Goal: Task Accomplishment & Management: Use online tool/utility

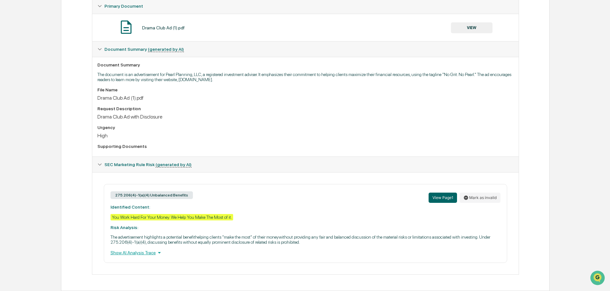
click at [137, 251] on div "Show AI Analysis Trace" at bounding box center [306, 252] width 390 height 7
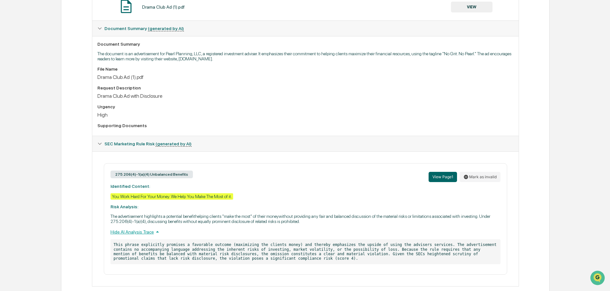
scroll to position [161, 0]
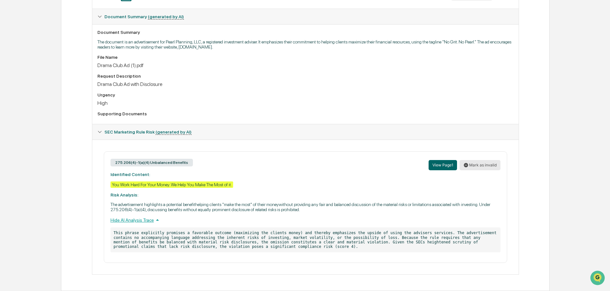
click at [488, 167] on button "Mark as invalid" at bounding box center [480, 165] width 41 height 10
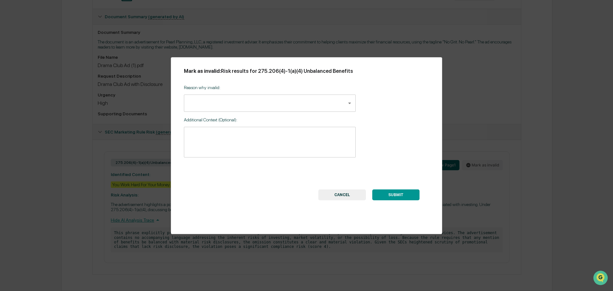
click at [236, 103] on body "Calendar Manage Tasks Reviews Approval Management Company People, Data, Setting…" at bounding box center [306, 65] width 613 height 452
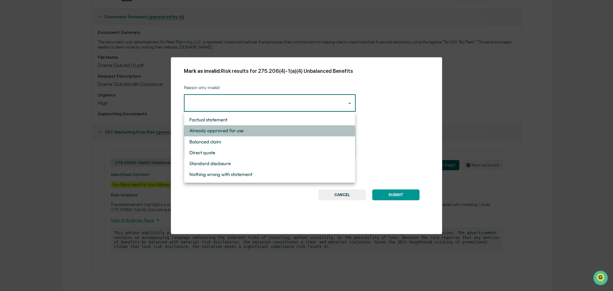
click at [251, 132] on li "Already approved for use" at bounding box center [269, 130] width 171 height 11
type input "**********"
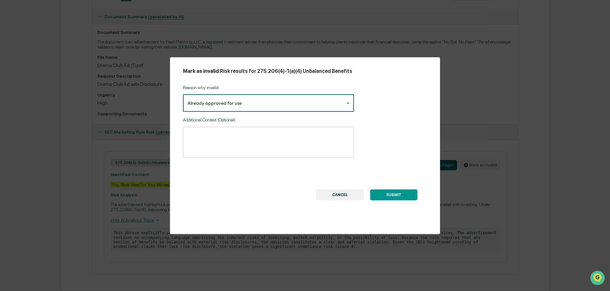
click at [225, 138] on textarea at bounding box center [268, 142] width 162 height 20
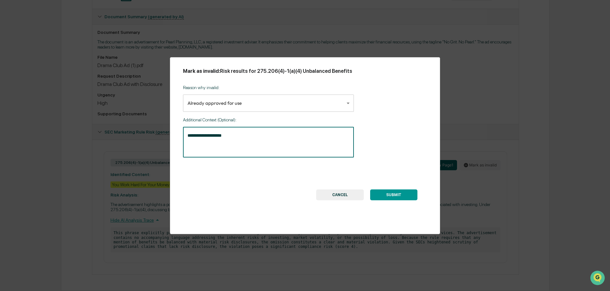
type textarea "**********"
click at [409, 196] on button "SUBMIT" at bounding box center [393, 194] width 47 height 11
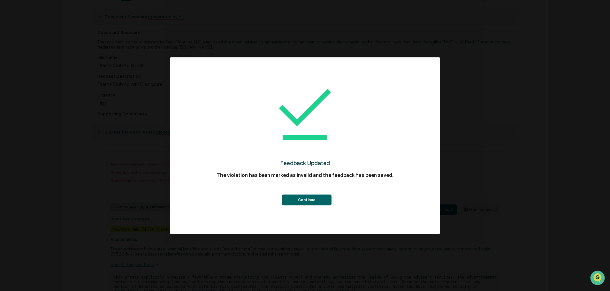
click at [301, 202] on button "Continue" at bounding box center [307, 200] width 50 height 11
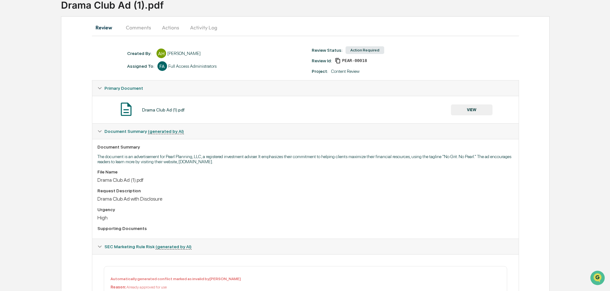
scroll to position [45, 0]
click at [167, 27] on button "Actions" at bounding box center [170, 27] width 29 height 15
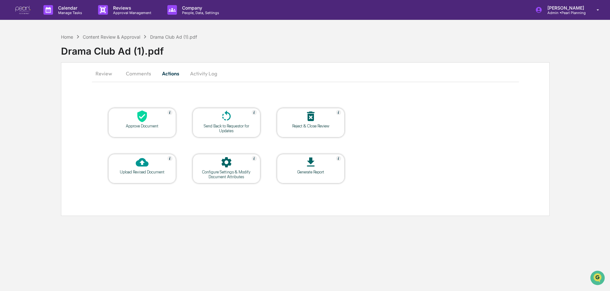
scroll to position [0, 0]
click at [144, 123] on div at bounding box center [143, 117] width 64 height 14
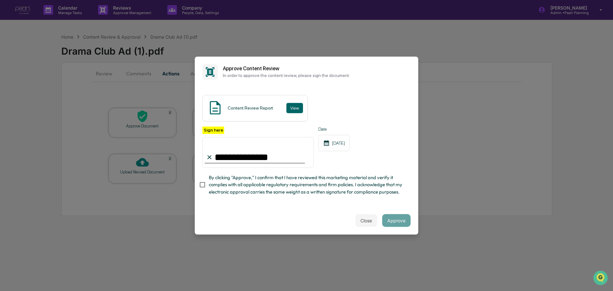
type input "**********"
click at [392, 223] on button "Approve" at bounding box center [396, 220] width 28 height 13
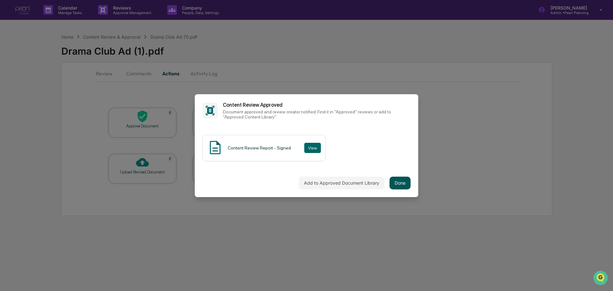
click at [397, 182] on button "Done" at bounding box center [400, 183] width 21 height 13
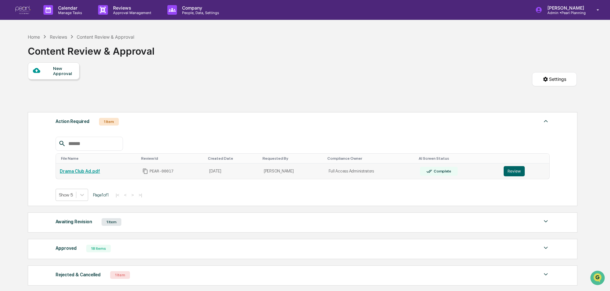
click at [185, 171] on div "PEAR-00017" at bounding box center [171, 171] width 59 height 6
drag, startPoint x: 111, startPoint y: 172, endPoint x: 90, endPoint y: 171, distance: 20.8
click at [110, 172] on div "Drama Club Ad.pdf" at bounding box center [97, 171] width 75 height 5
click at [86, 171] on link "Drama Club Ad.pdf" at bounding box center [80, 171] width 40 height 5
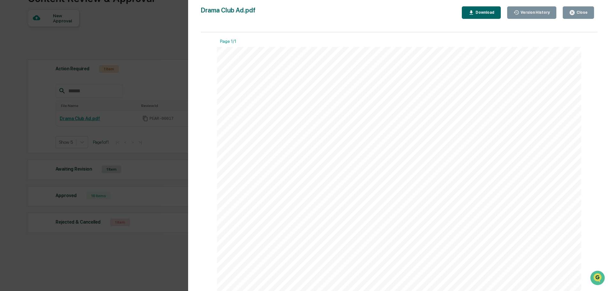
click at [573, 12] on icon "button" at bounding box center [572, 13] width 6 height 6
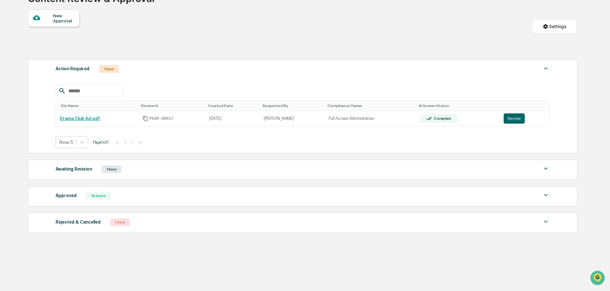
click at [508, 121] on button "Review" at bounding box center [514, 118] width 21 height 10
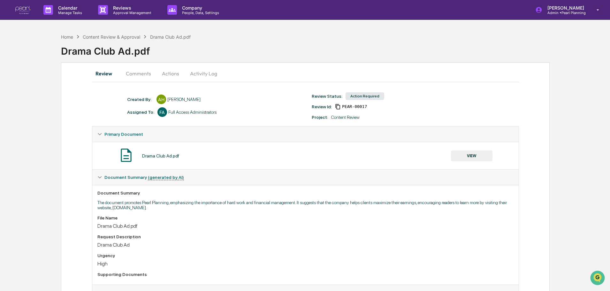
click at [170, 73] on button "Actions" at bounding box center [170, 73] width 29 height 15
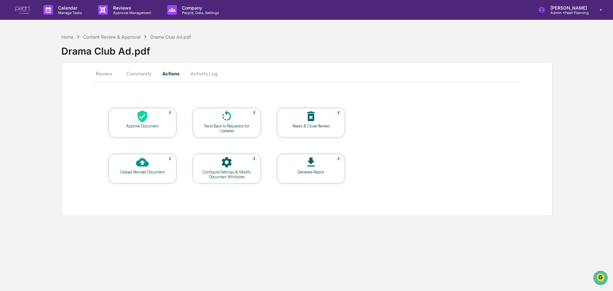
click at [305, 120] on icon at bounding box center [311, 116] width 13 height 13
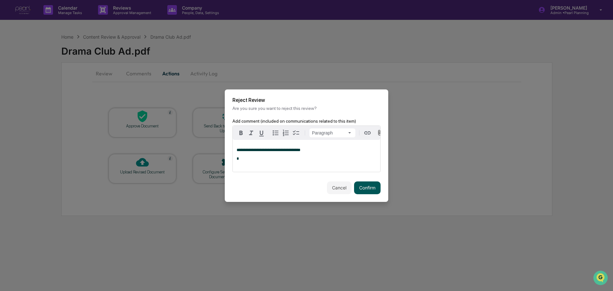
click at [363, 189] on button "Confirm" at bounding box center [367, 187] width 27 height 13
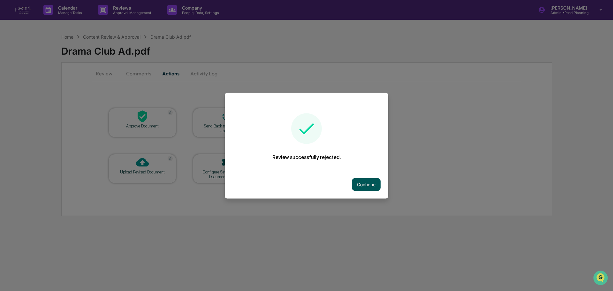
click at [352, 184] on button "Continue" at bounding box center [366, 184] width 29 height 13
